Goal: Browse casually: Explore the website without a specific task or goal

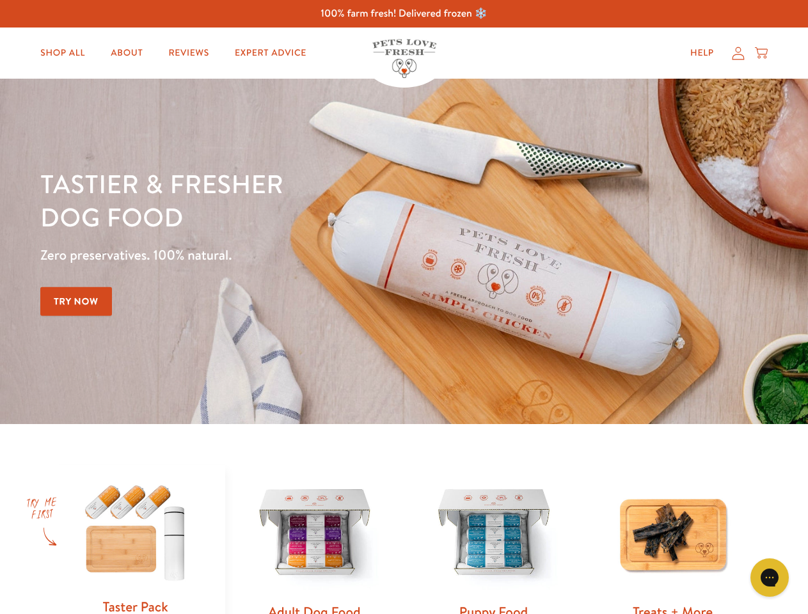
click at [404, 307] on div "Tastier & fresher dog food Zero preservatives. 100% natural. Try Now" at bounding box center [282, 251] width 485 height 169
click at [770, 578] on icon "Gorgias live chat" at bounding box center [769, 577] width 12 height 12
